Goal: Task Accomplishment & Management: Use online tool/utility

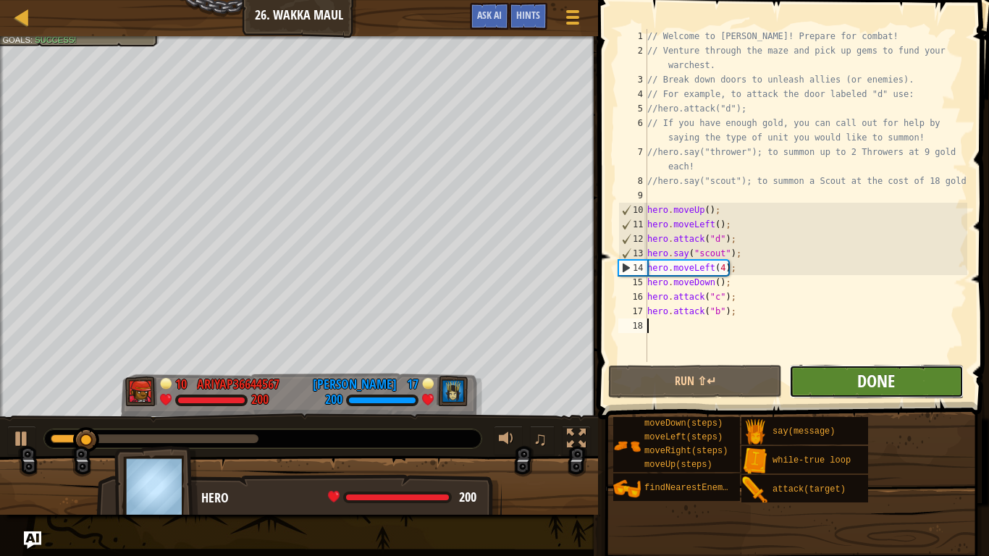
click at [871, 379] on span "Done" at bounding box center [876, 380] width 38 height 23
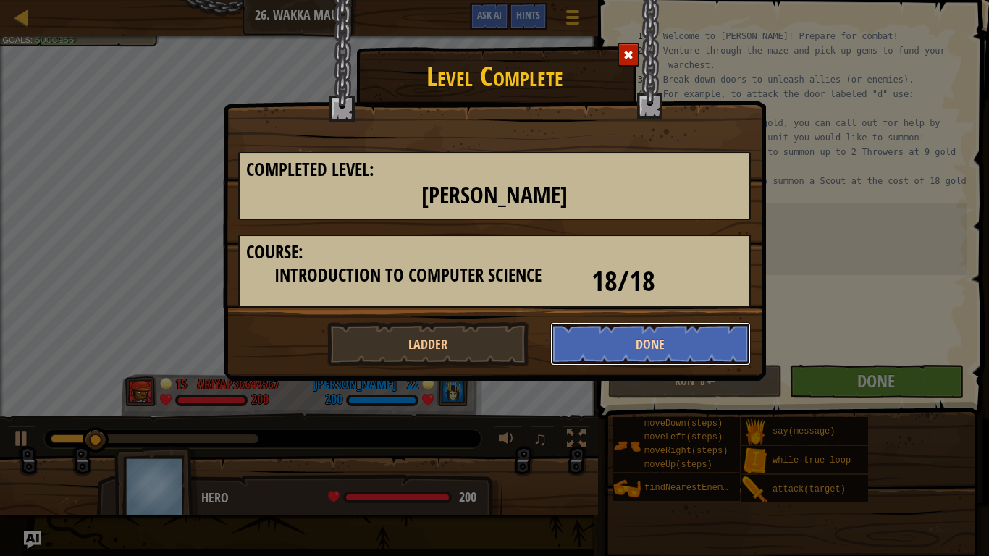
click at [602, 350] on button "Done" at bounding box center [650, 343] width 201 height 43
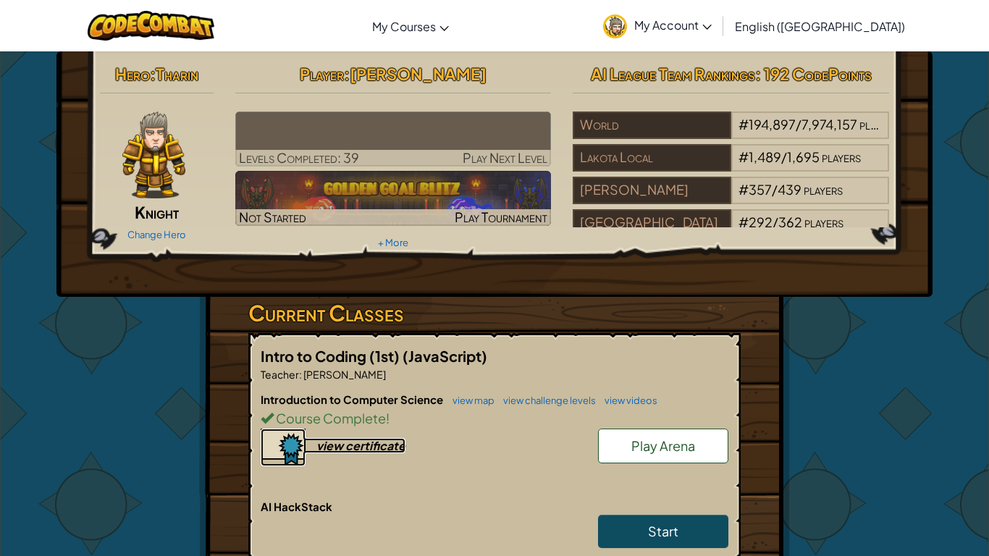
click at [358, 448] on div "view certificate" at bounding box center [360, 445] width 89 height 15
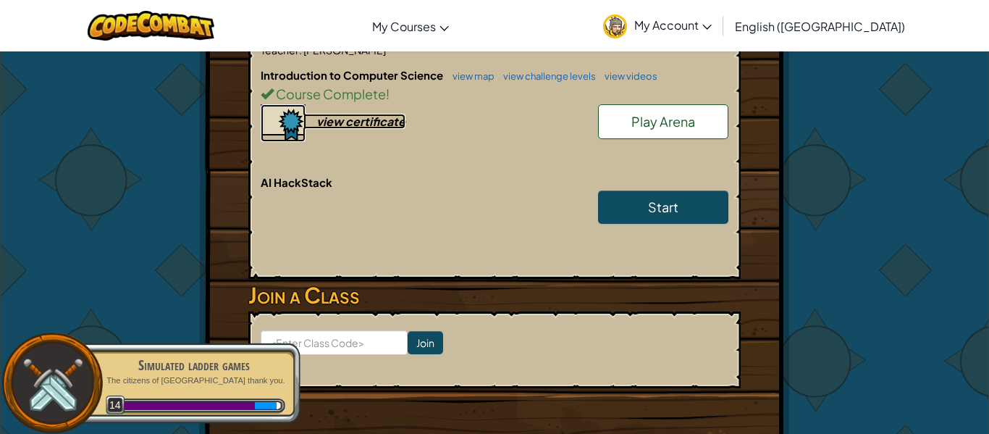
scroll to position [323, 0]
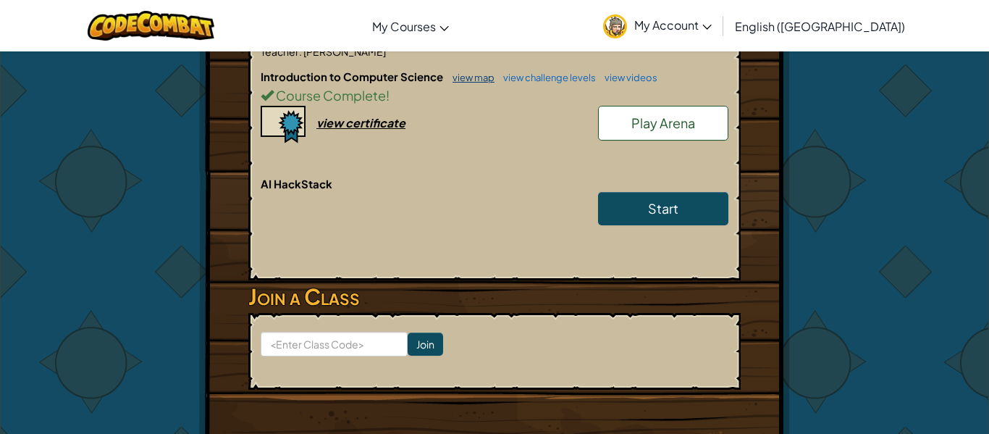
click at [452, 80] on link "view map" at bounding box center [469, 78] width 49 height 12
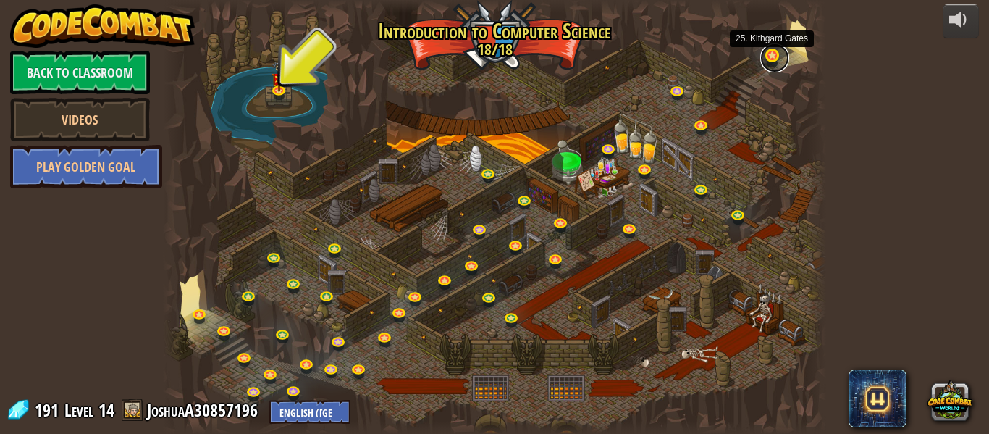
click at [775, 51] on link at bounding box center [774, 57] width 29 height 29
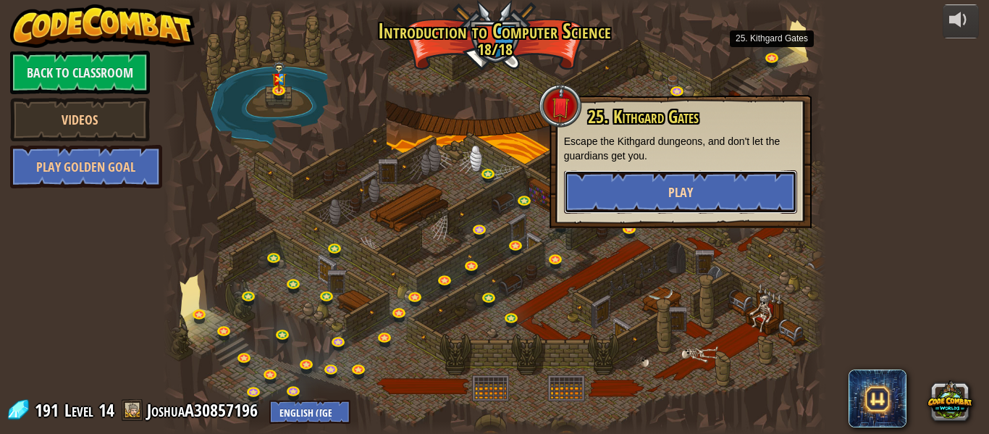
click at [726, 191] on button "Play" at bounding box center [680, 191] width 233 height 43
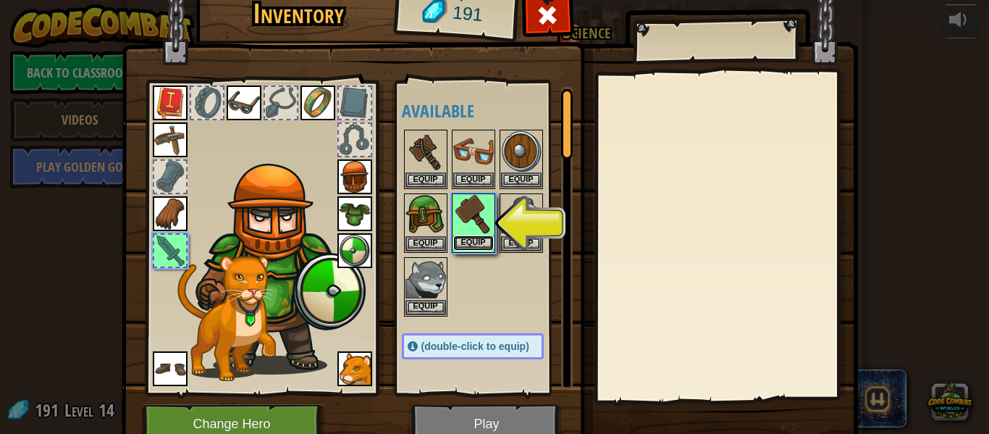
click at [472, 243] on button "Equip" at bounding box center [473, 242] width 41 height 15
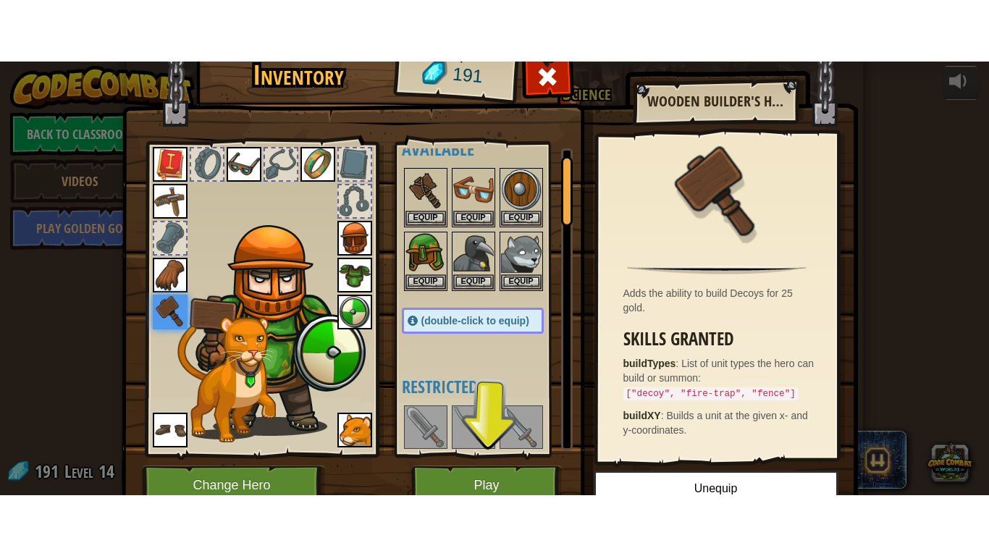
scroll to position [25, 0]
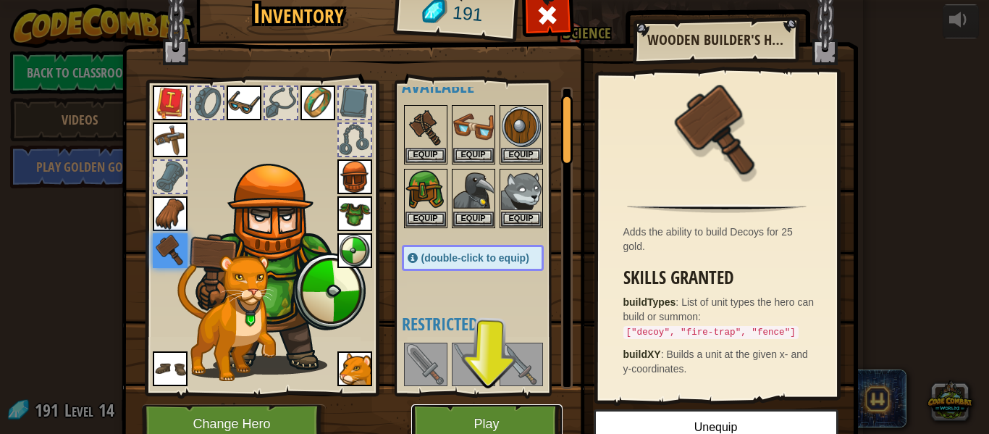
click at [496, 410] on button "Play" at bounding box center [486, 424] width 151 height 40
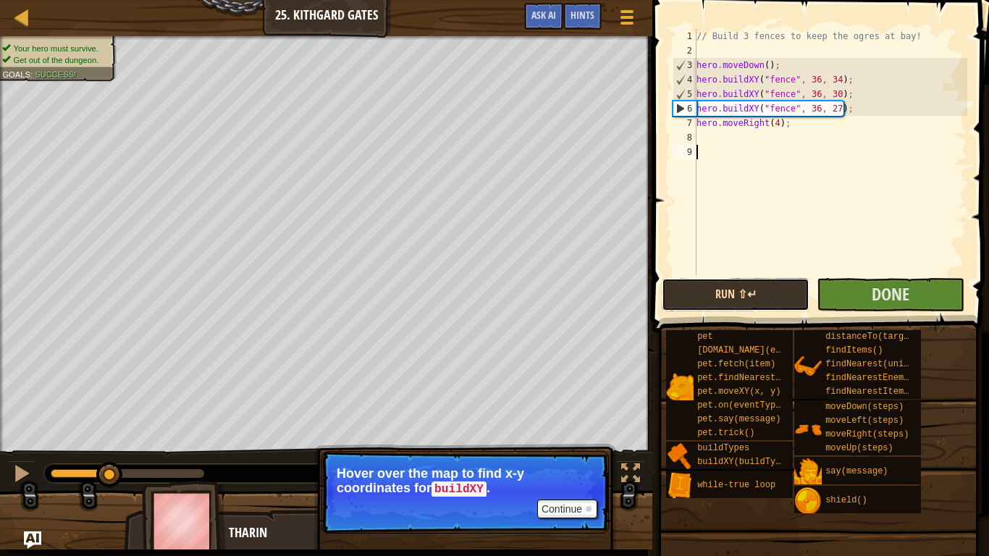
click at [701, 306] on button "Run ⇧↵" at bounding box center [736, 294] width 148 height 33
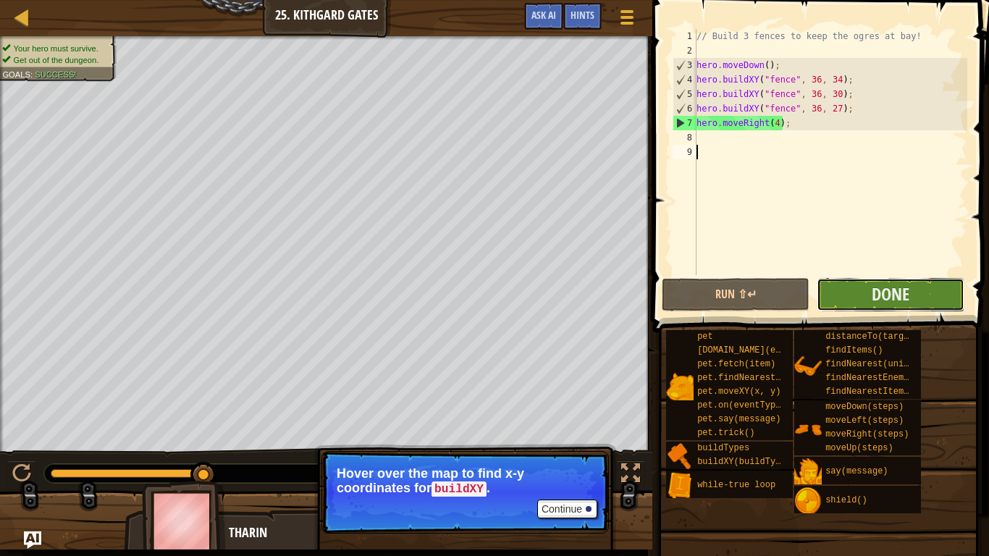
click at [871, 299] on button "Done" at bounding box center [890, 294] width 148 height 33
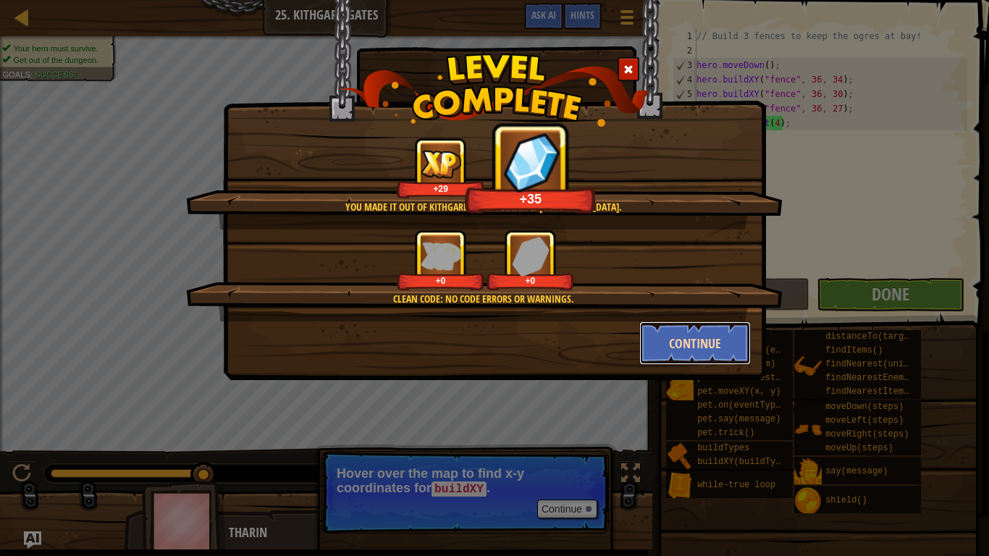
click at [693, 332] on button "Continue" at bounding box center [695, 342] width 112 height 43
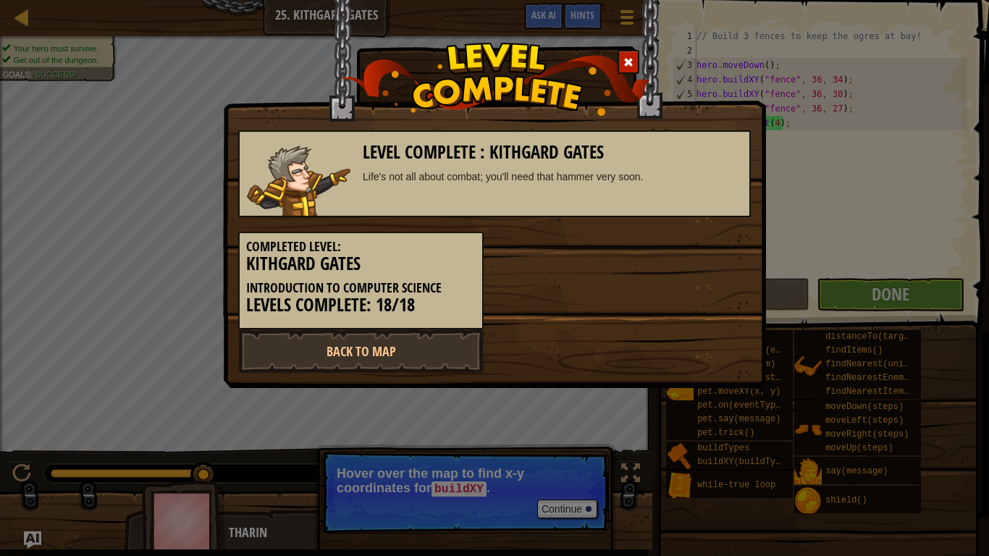
click at [966, 374] on div "Level Complete : [PERSON_NAME] Life's not all about combat; you'll need that ha…" at bounding box center [494, 278] width 989 height 556
click at [934, 400] on div "Level Complete : [PERSON_NAME] Life's not all about combat; you'll need that ha…" at bounding box center [494, 278] width 989 height 556
click at [368, 356] on link "Back to Map" at bounding box center [360, 350] width 245 height 43
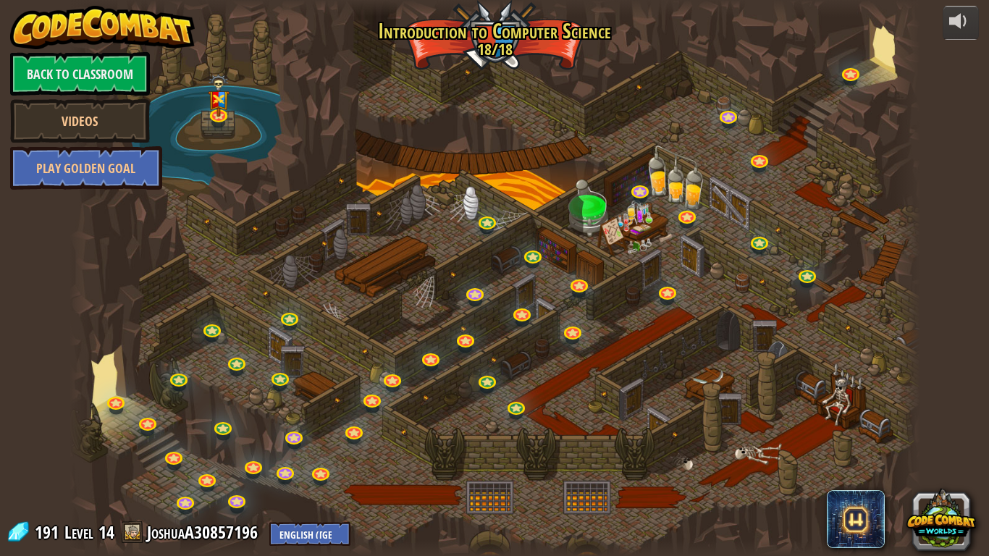
click at [879, 75] on div at bounding box center [494, 278] width 850 height 556
click at [859, 76] on link at bounding box center [851, 72] width 29 height 29
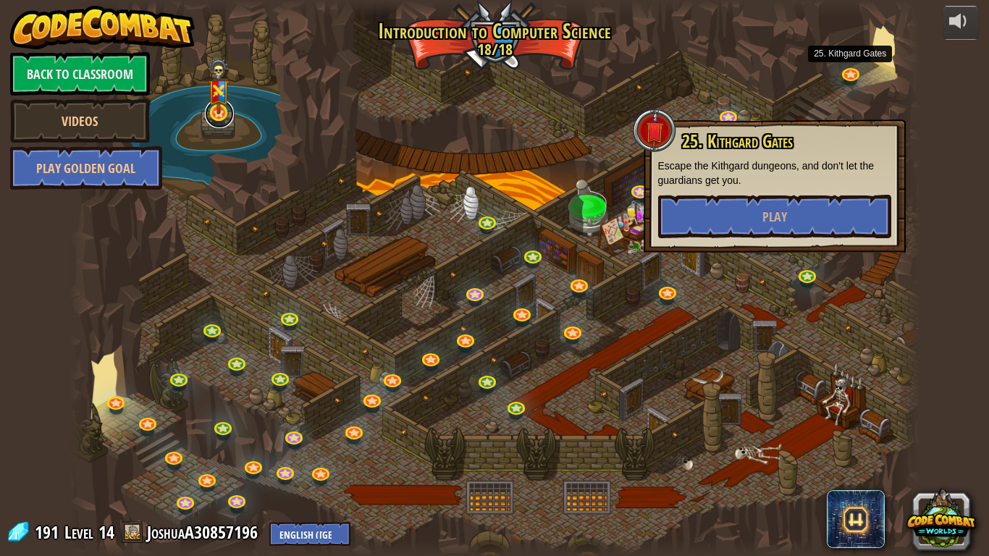
click at [210, 119] on link at bounding box center [219, 113] width 29 height 29
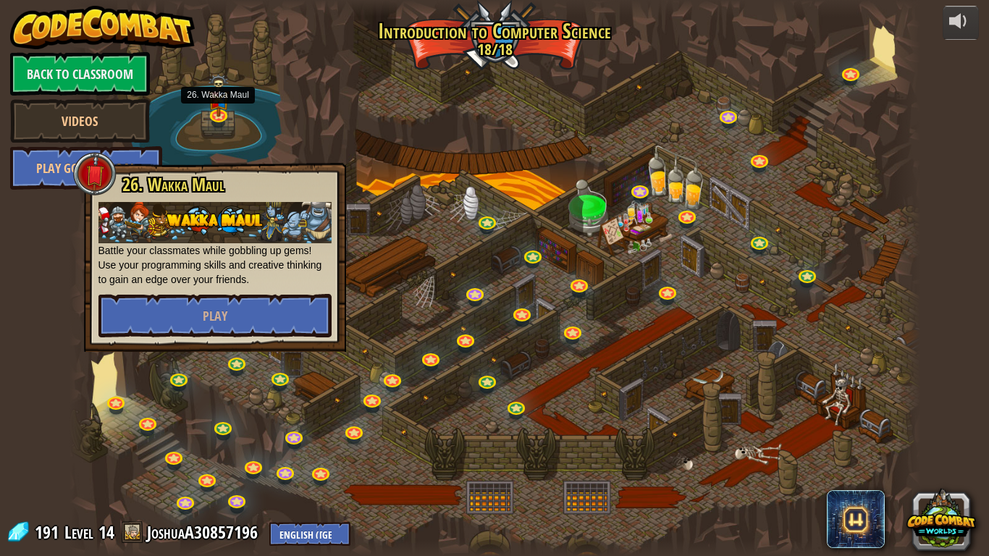
click at [206, 122] on div at bounding box center [494, 278] width 850 height 556
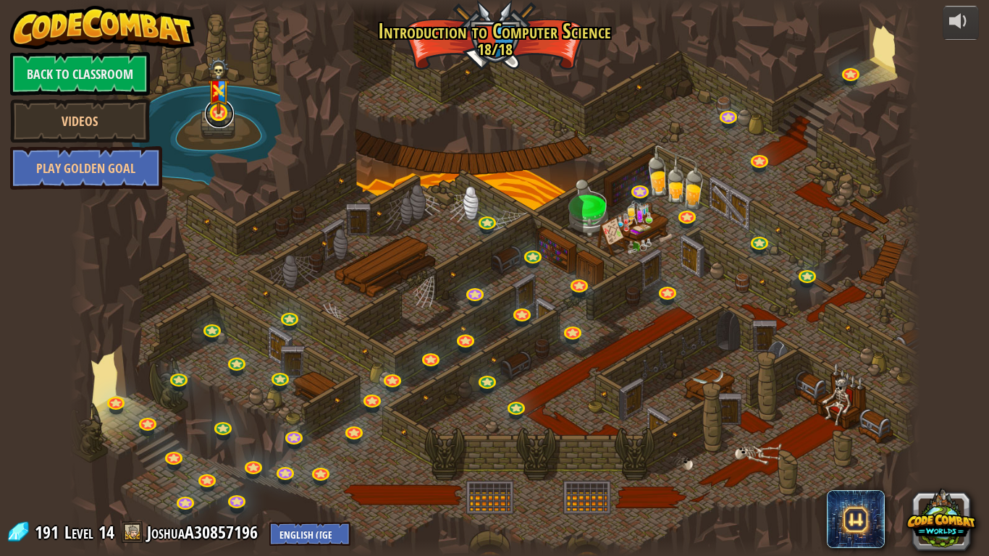
click at [214, 123] on link at bounding box center [219, 113] width 29 height 29
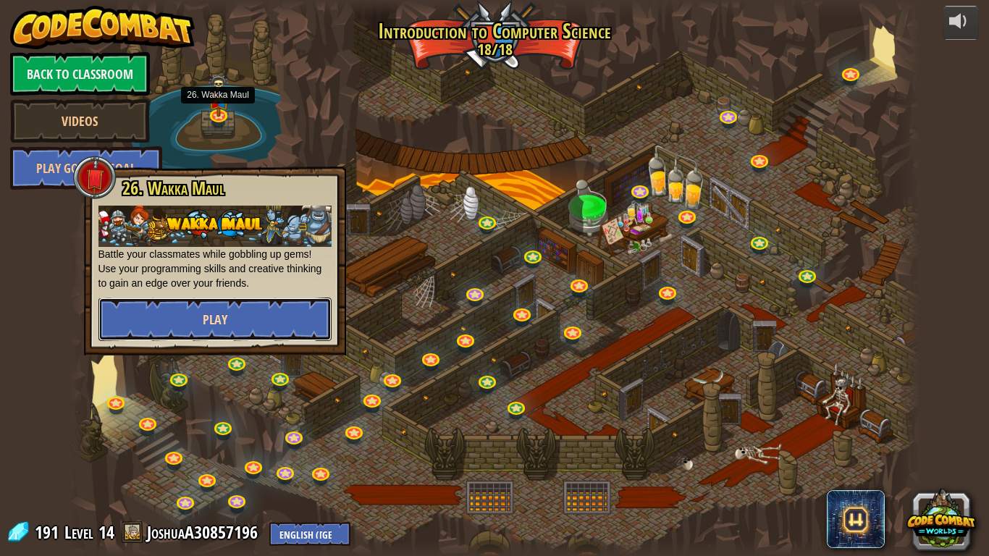
click at [182, 319] on button "Play" at bounding box center [214, 318] width 233 height 43
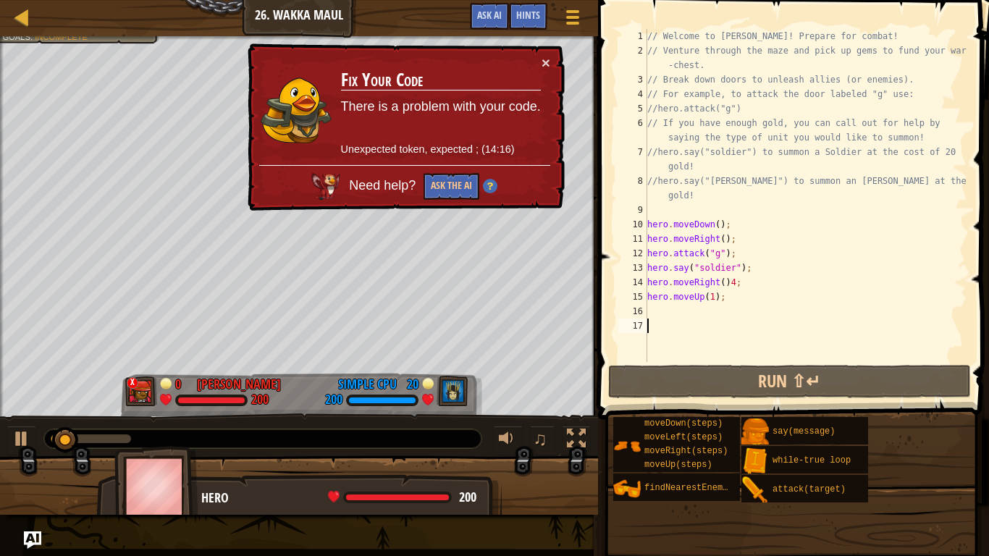
click at [732, 219] on div "// Welcome to [PERSON_NAME]! Prepare for combat! // Venture through the maze an…" at bounding box center [805, 210] width 323 height 362
type textarea "hero.moveDown();"
click at [733, 211] on div "// Welcome to [PERSON_NAME]! Prepare for combat! // Venture through the maze an…" at bounding box center [805, 210] width 323 height 362
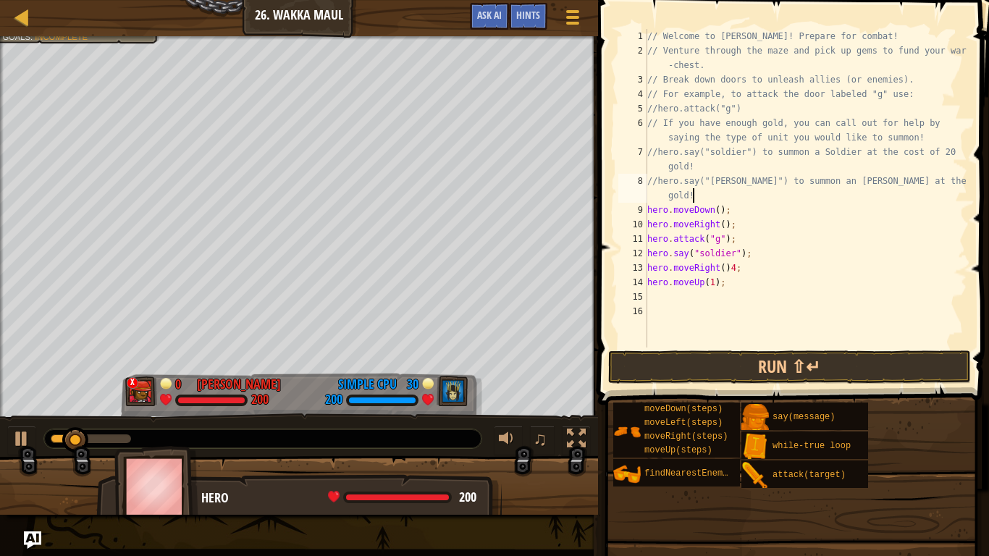
click at [733, 271] on div "// Welcome to [PERSON_NAME]! Prepare for combat! // Venture through the maze an…" at bounding box center [805, 202] width 323 height 347
click at [722, 267] on div "// Welcome to [PERSON_NAME]! Prepare for combat! // Venture through the maze an…" at bounding box center [805, 202] width 323 height 347
type textarea "hero.moveRight(4);"
click at [706, 351] on button "Run ⇧↵" at bounding box center [789, 366] width 363 height 33
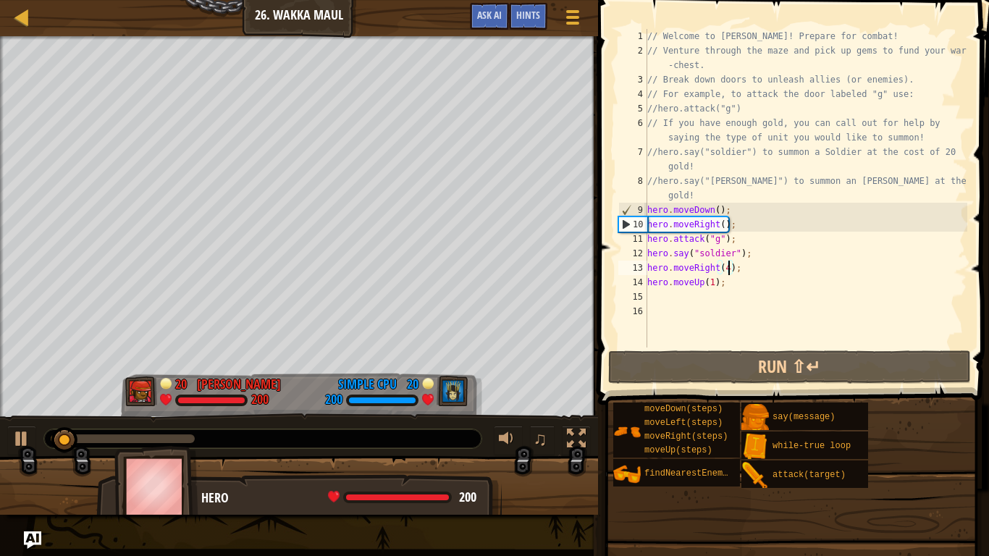
click at [669, 301] on div "// Welcome to [PERSON_NAME]! Prepare for combat! // Venture through the maze an…" at bounding box center [805, 202] width 323 height 347
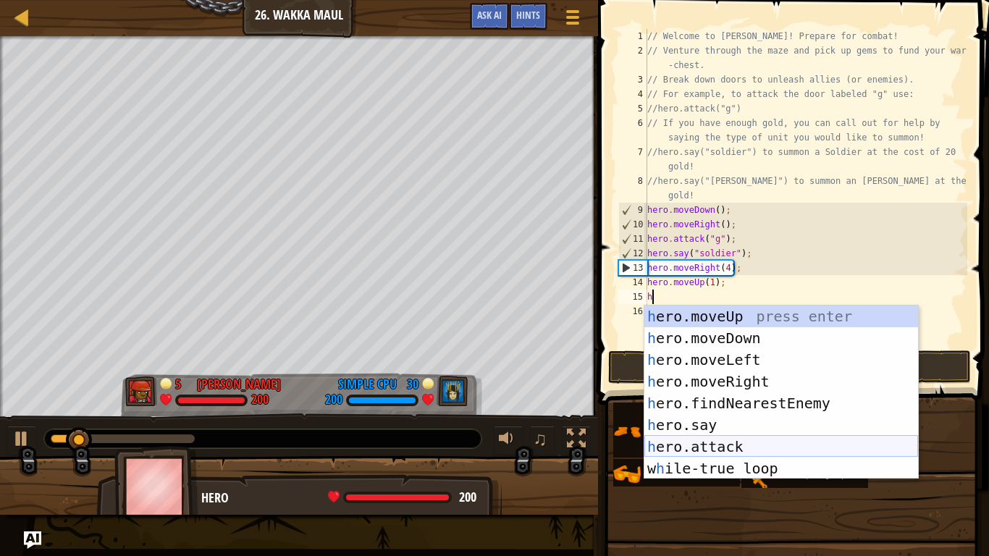
click at [681, 445] on div "h ero.moveUp press enter h ero.moveDown press enter h ero.moveLeft press enter …" at bounding box center [781, 413] width 274 height 217
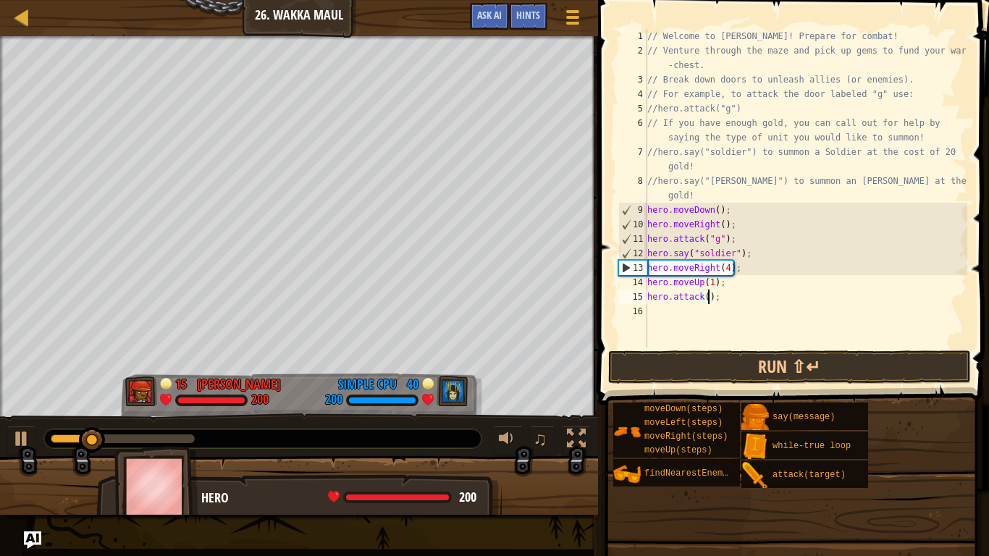
scroll to position [7, 9]
type textarea "hero.attack("h");"
click at [722, 310] on div "// Welcome to [PERSON_NAME]! Prepare for combat! // Venture through the maze an…" at bounding box center [805, 202] width 323 height 347
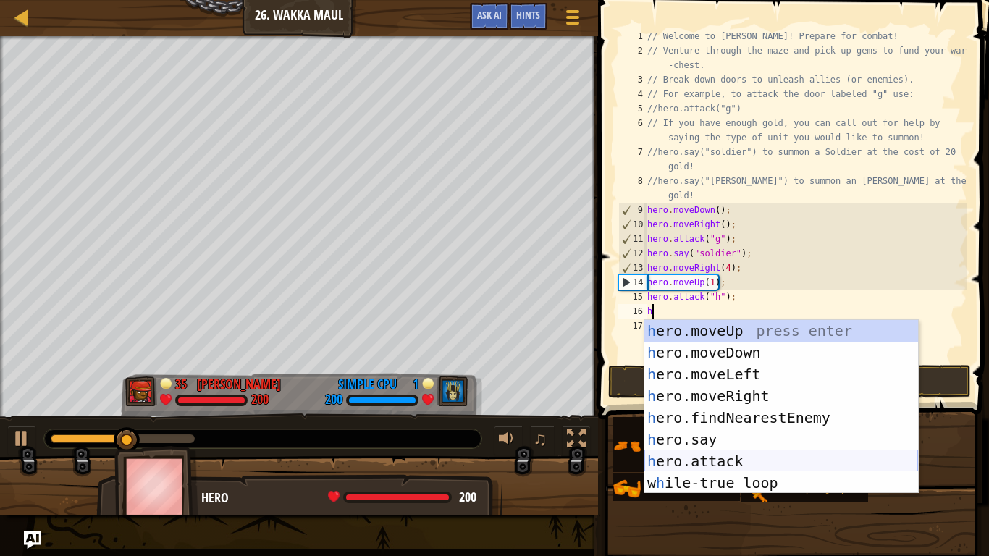
click at [718, 455] on div "h ero.moveUp press enter h ero.moveDown press enter h ero.moveLeft press enter …" at bounding box center [781, 428] width 274 height 217
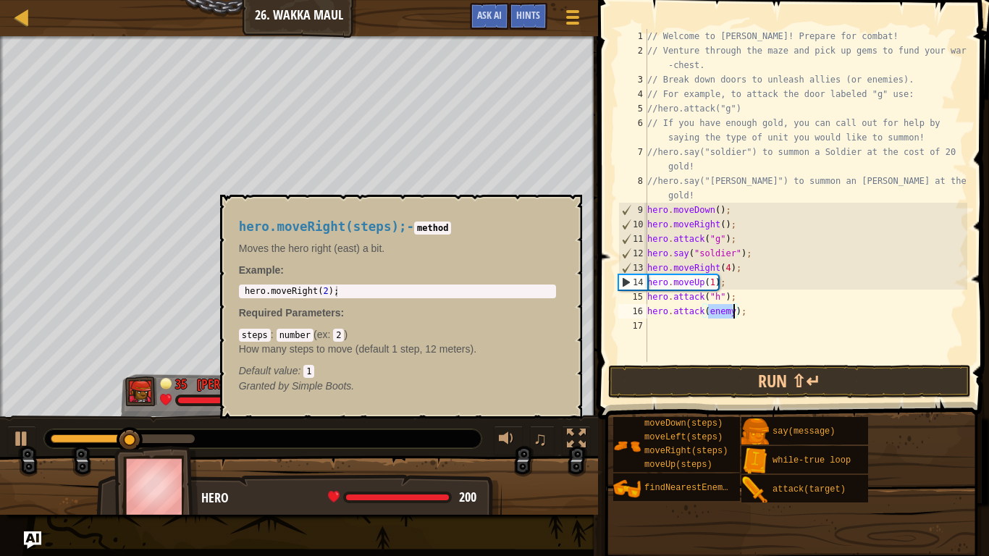
click at [718, 455] on span "moveRight(steps)" at bounding box center [685, 451] width 83 height 10
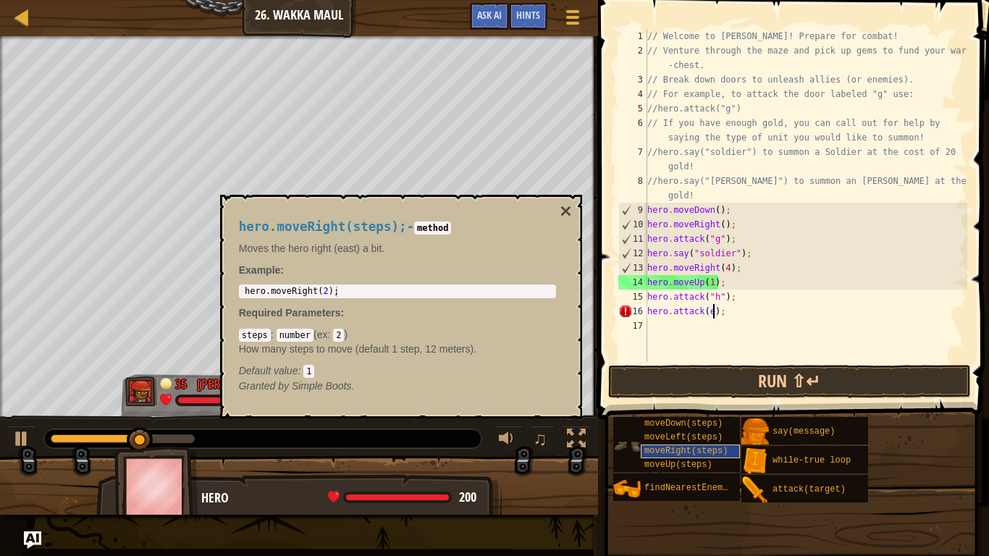
scroll to position [7, 9]
click at [563, 211] on button "×" at bounding box center [565, 211] width 12 height 20
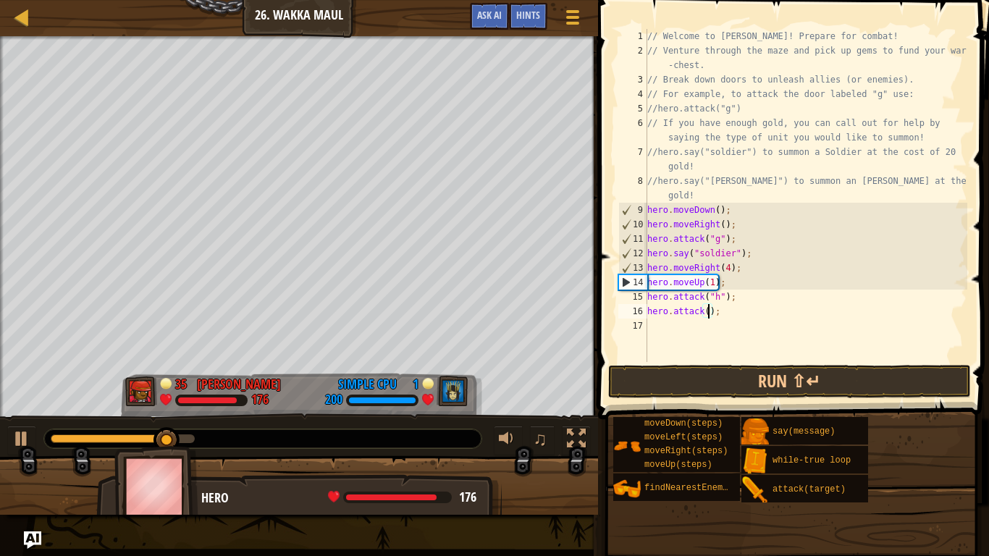
click at [708, 312] on div "// Welcome to [PERSON_NAME]! Prepare for combat! // Venture through the maze an…" at bounding box center [805, 210] width 323 height 362
type textarea "hero.attack("i");"
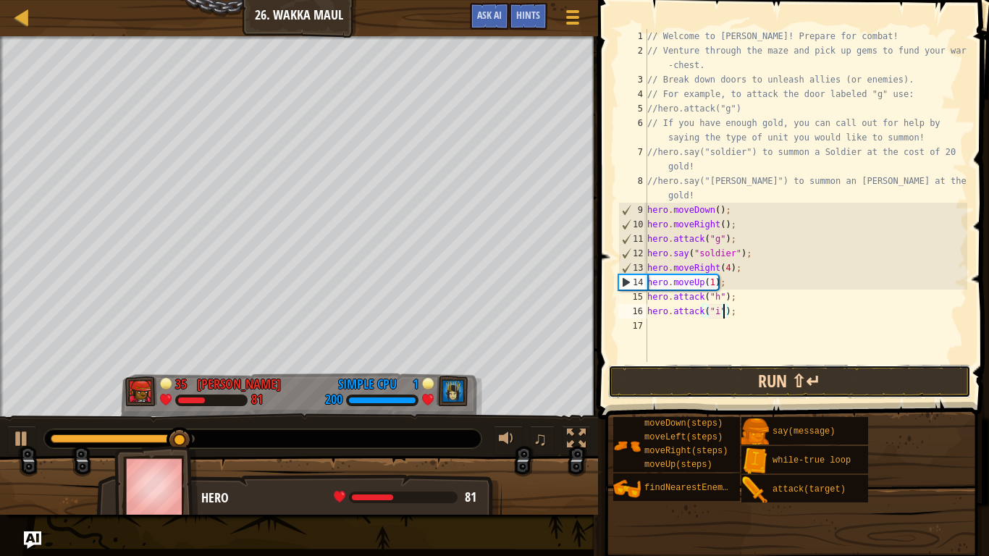
click at [846, 387] on button "Run ⇧↵" at bounding box center [789, 381] width 363 height 33
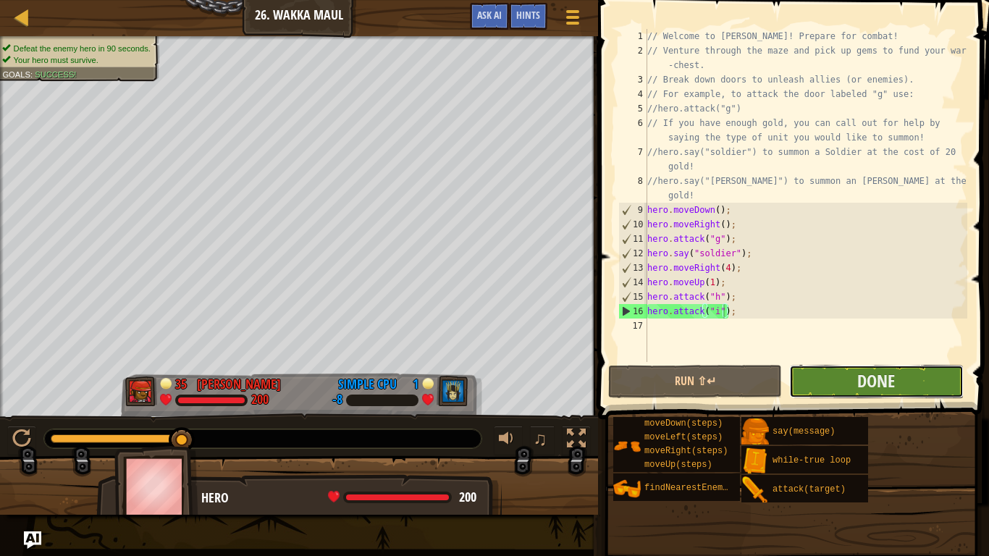
click at [836, 394] on button "Done" at bounding box center [876, 381] width 174 height 33
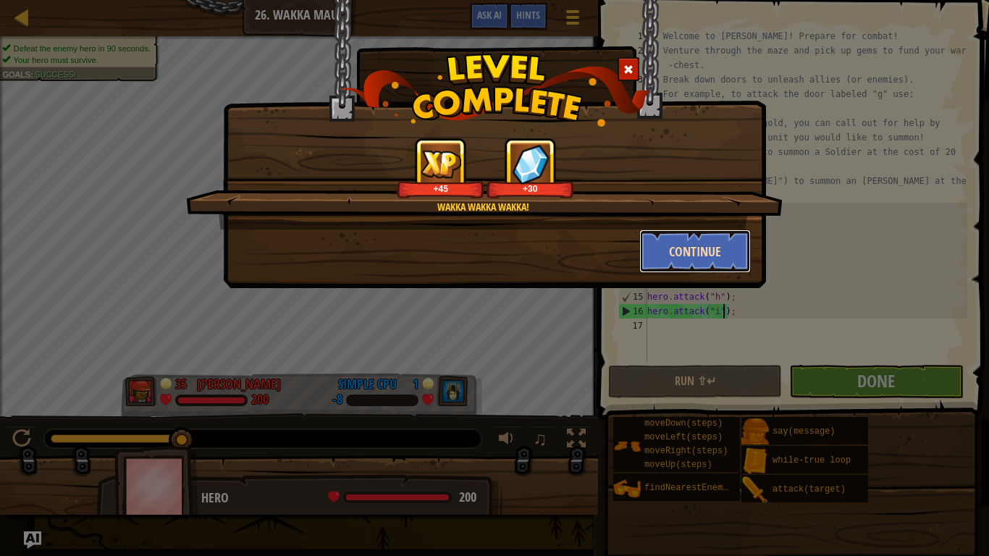
click at [701, 241] on button "Continue" at bounding box center [695, 250] width 112 height 43
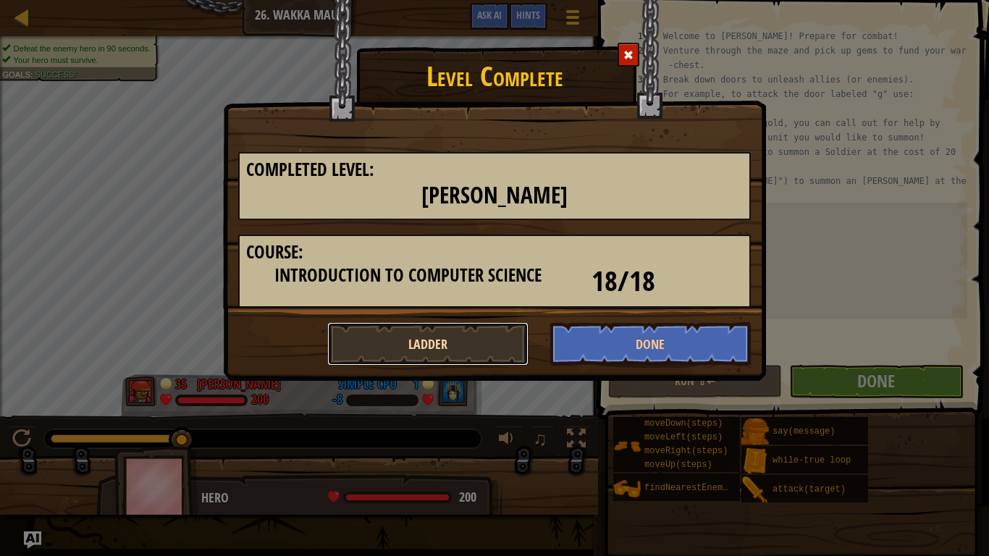
click at [445, 363] on button "Ladder" at bounding box center [427, 343] width 201 height 43
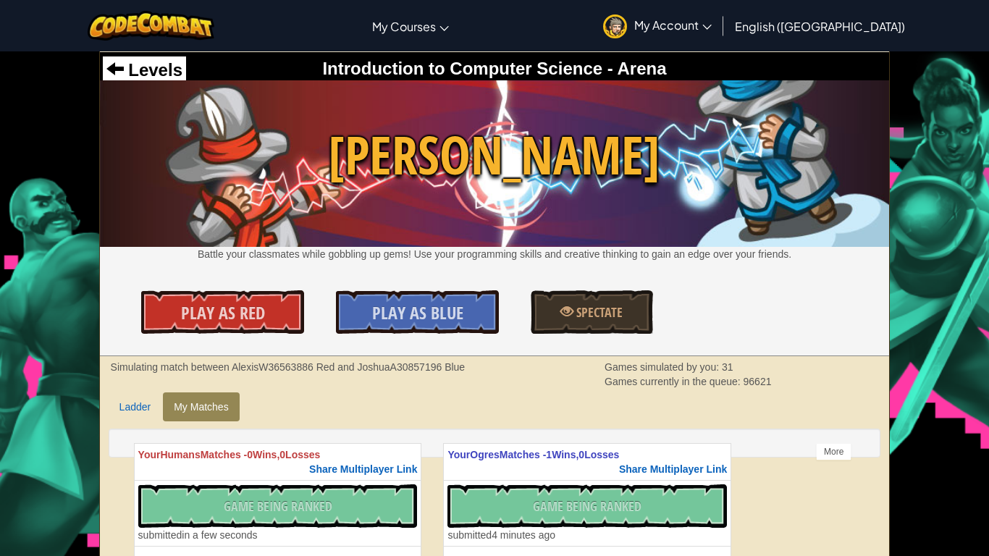
click at [334, 322] on div "Play As Red Play As Blue Spectate" at bounding box center [494, 311] width 811 height 43
click at [293, 316] on link "Play As Red" at bounding box center [222, 311] width 162 height 43
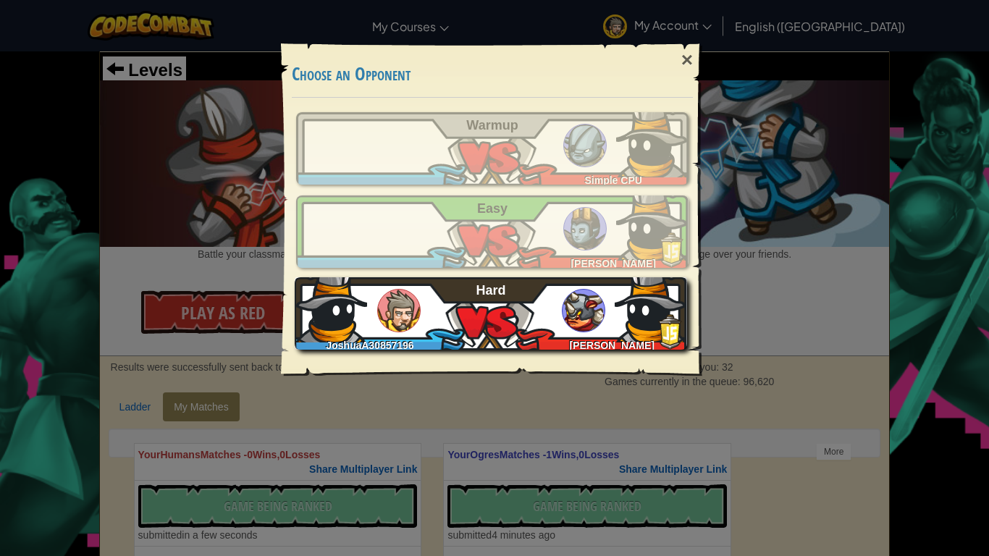
click at [358, 323] on img at bounding box center [331, 306] width 72 height 72
